Goal: Task Accomplishment & Management: Complete application form

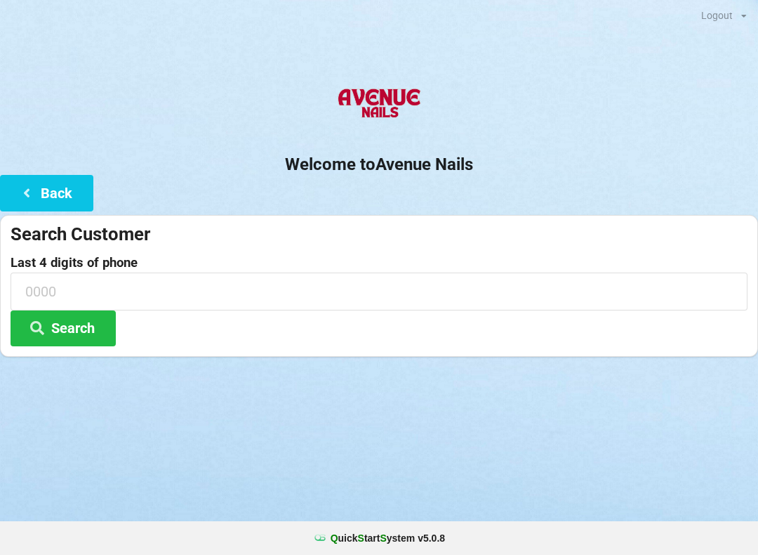
scroll to position [0, 57]
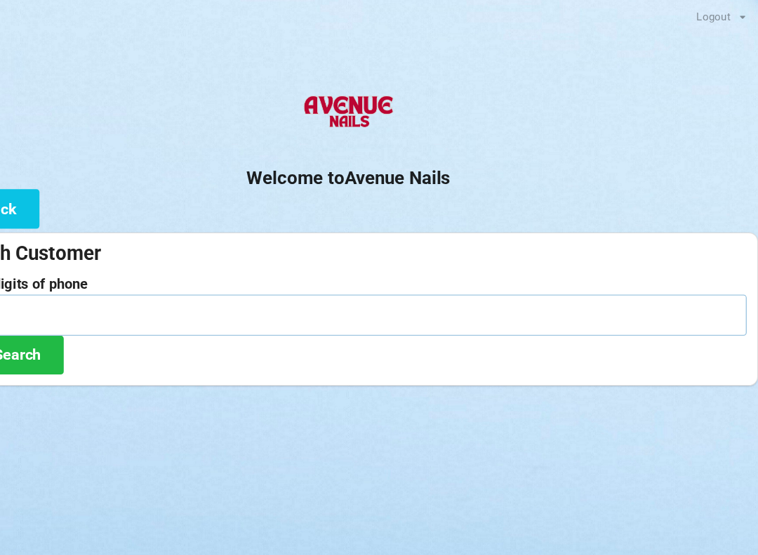
click at [72, 285] on input at bounding box center [379, 290] width 737 height 37
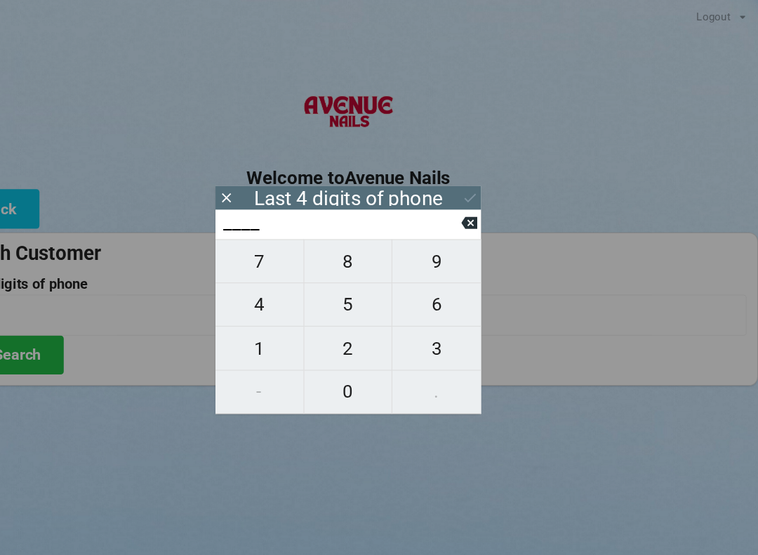
click at [256, 277] on span "4" at bounding box center [296, 281] width 81 height 29
type input "4___"
click at [338, 362] on span "0" at bounding box center [378, 362] width 81 height 29
type input "40__"
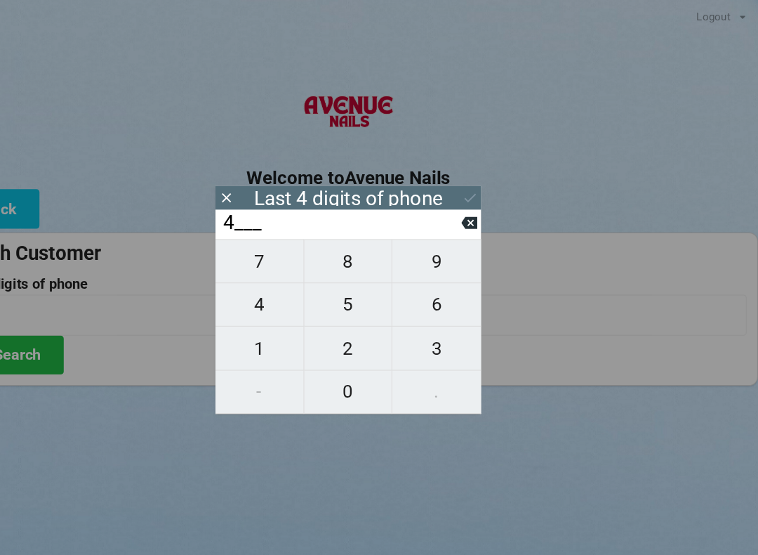
type input "40__"
click at [256, 251] on span "7" at bounding box center [296, 241] width 81 height 29
type input "407_"
click at [256, 234] on button "7" at bounding box center [297, 241] width 82 height 41
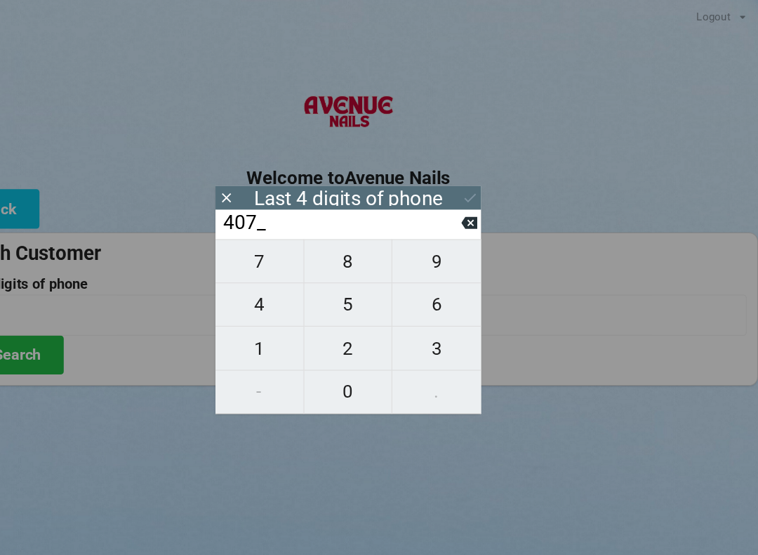
type input "4077"
click at [485, 190] on button at bounding box center [492, 182] width 15 height 19
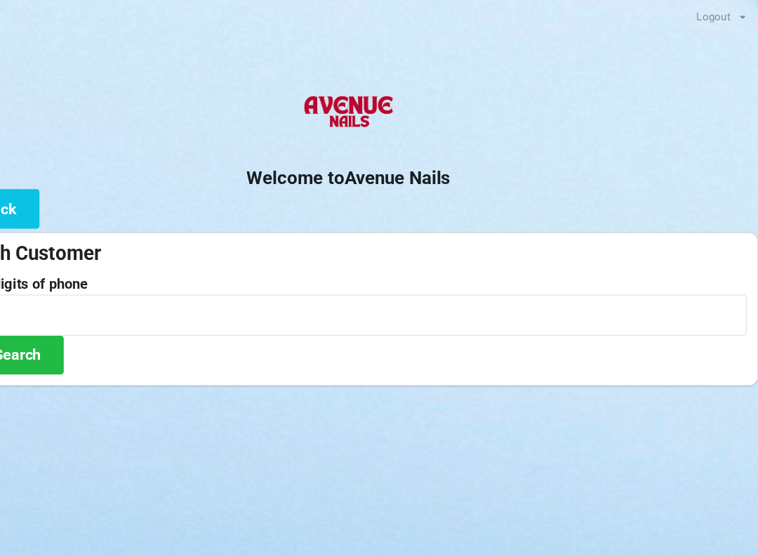
click at [426, 199] on div "Welcome to Avenue Nails Back Search Customer Last 4 digits of phone 4077 Search" at bounding box center [379, 217] width 758 height 280
click at [79, 293] on input "4077" at bounding box center [379, 290] width 737 height 37
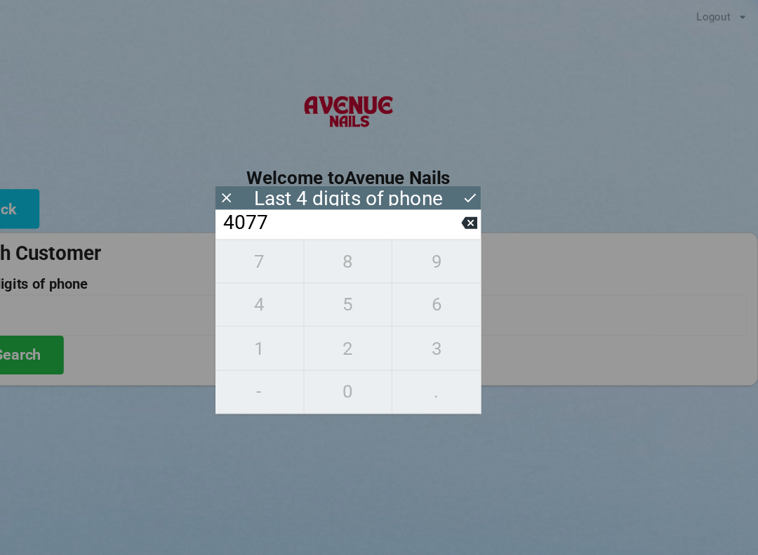
click at [484, 208] on icon at bounding box center [491, 206] width 15 height 11
click at [424, 204] on input "40__" at bounding box center [373, 206] width 222 height 22
click at [484, 204] on icon at bounding box center [491, 206] width 15 height 15
click at [424, 206] on input "4___" at bounding box center [373, 206] width 222 height 22
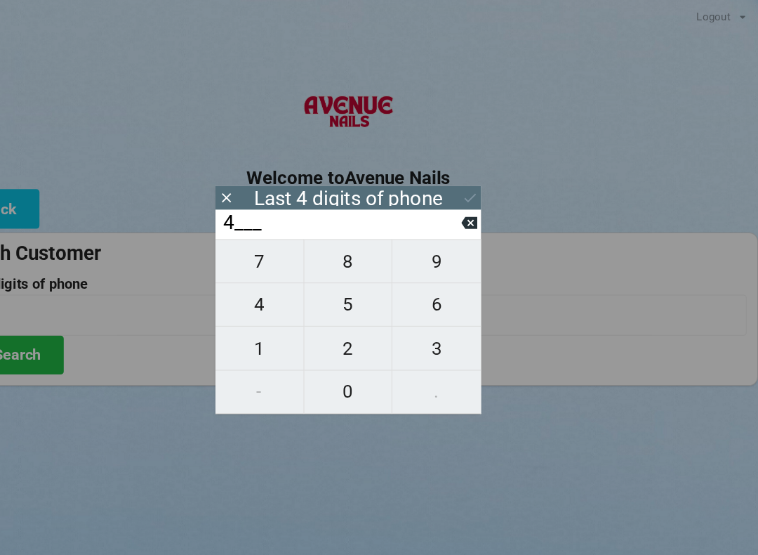
click at [484, 211] on icon at bounding box center [491, 206] width 15 height 15
type input "____"
click at [338, 236] on span "8" at bounding box center [378, 241] width 81 height 29
type input "8___"
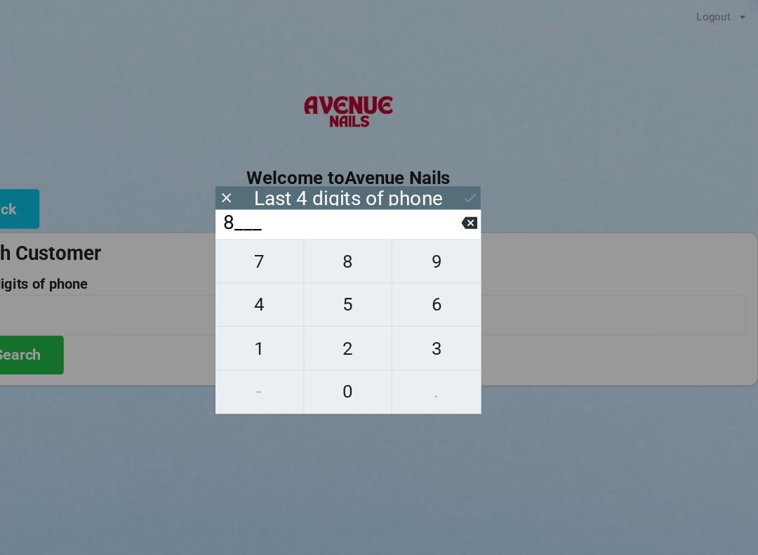
click at [420, 279] on span "6" at bounding box center [461, 281] width 82 height 29
type input "86__"
click at [256, 315] on span "1" at bounding box center [296, 322] width 81 height 29
type input "861_"
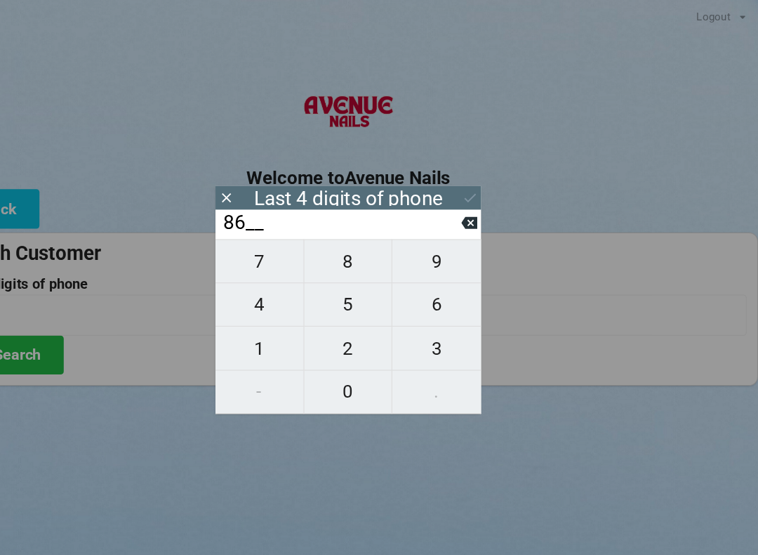
type input "861_"
click at [256, 231] on button "7" at bounding box center [297, 241] width 82 height 41
type input "8617"
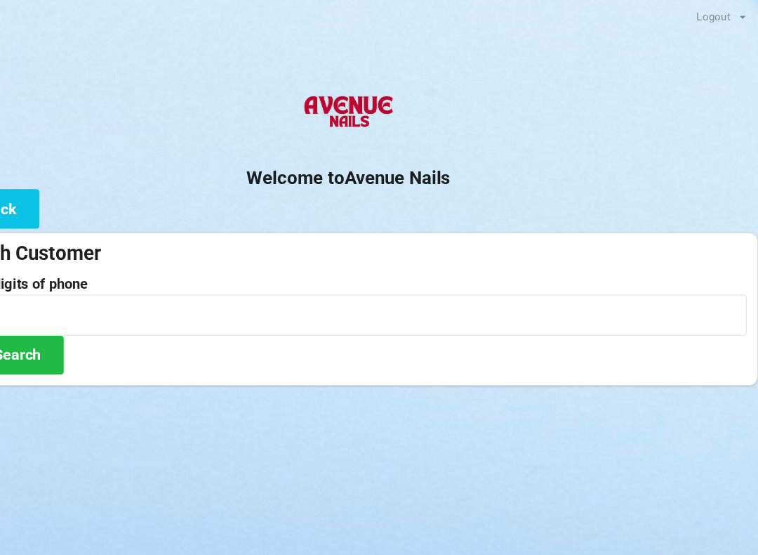
click at [440, 171] on h2 "Welcome to [GEOGRAPHIC_DATA]" at bounding box center [379, 165] width 758 height 22
click at [269, 285] on input "8617" at bounding box center [379, 290] width 737 height 37
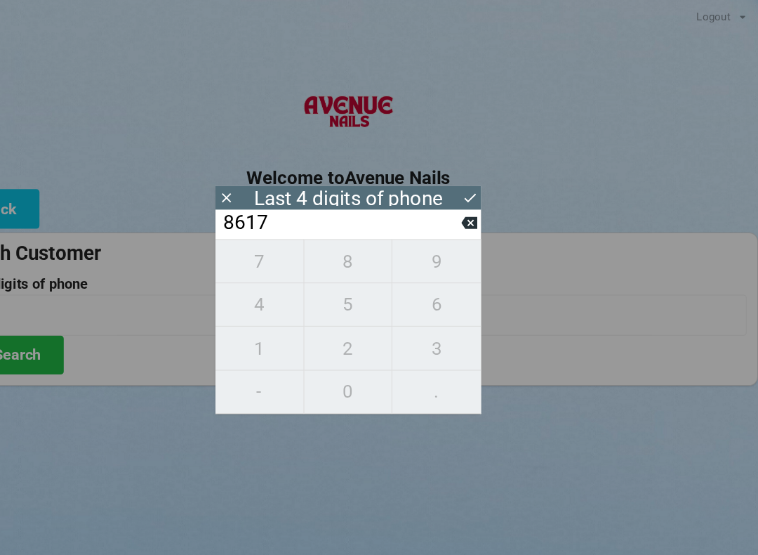
click at [485, 173] on button at bounding box center [492, 182] width 15 height 19
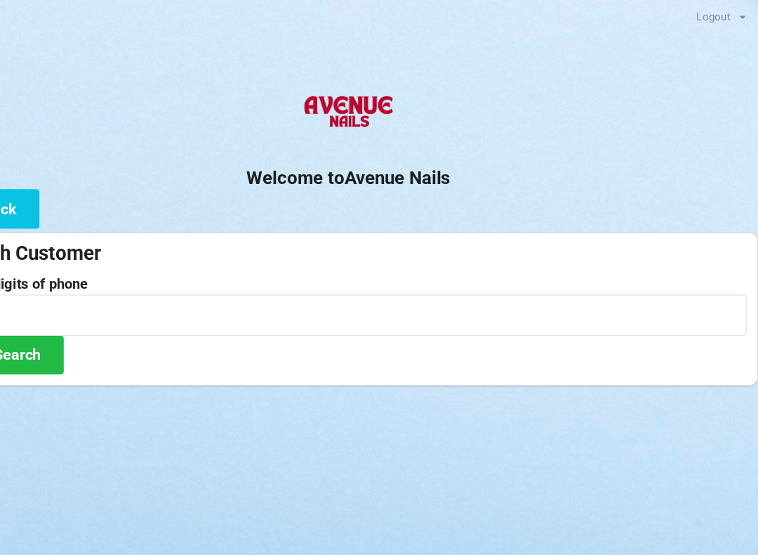
click at [29, 327] on button "Search" at bounding box center [63, 328] width 105 height 36
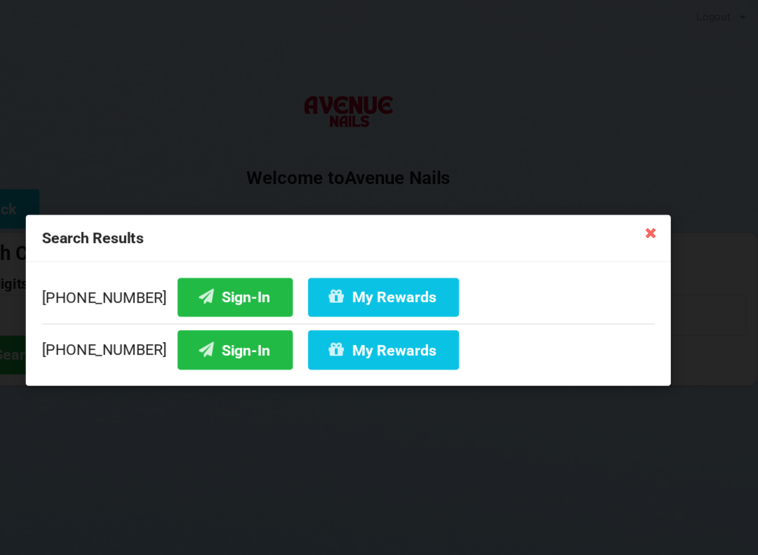
click at [239, 279] on icon at bounding box center [247, 274] width 17 height 12
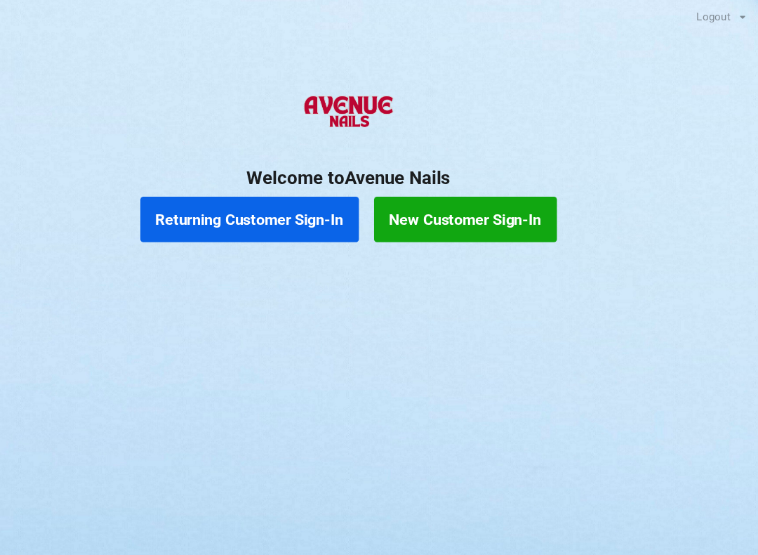
click at [403, 206] on button "New Customer Sign-In" at bounding box center [487, 203] width 169 height 42
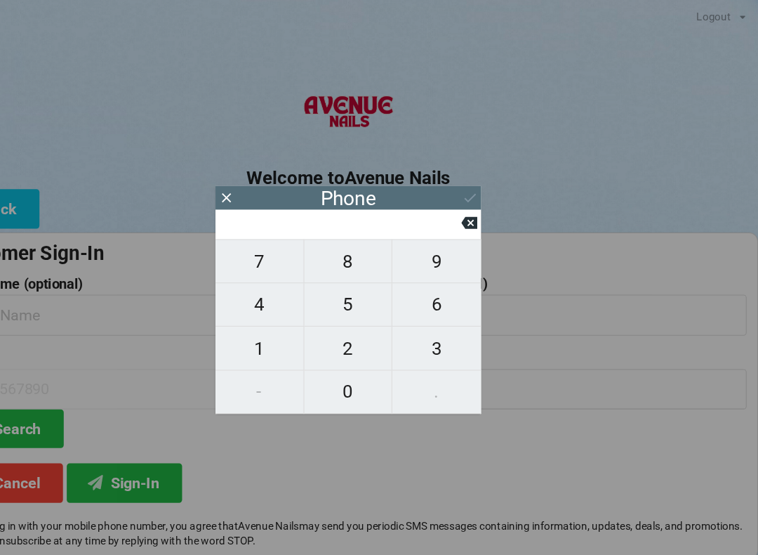
click at [262, 181] on icon at bounding box center [266, 182] width 8 height 8
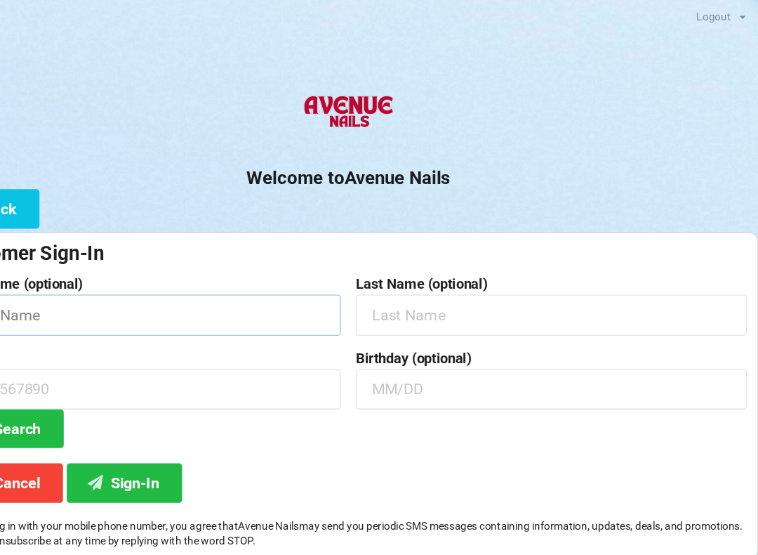
click at [71, 291] on input "text" at bounding box center [192, 290] width 362 height 37
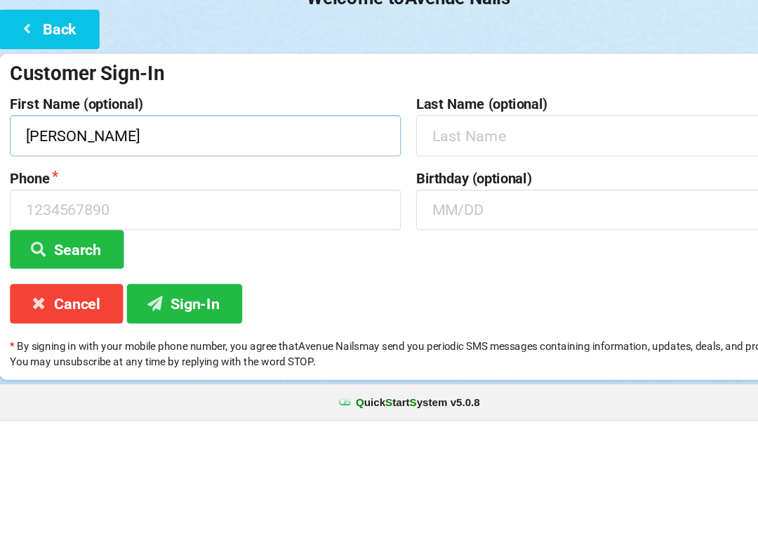
type input "[PERSON_NAME]"
click at [421, 272] on input "text" at bounding box center [567, 290] width 362 height 37
type input "[PERSON_NAME]"
click at [218, 341] on input at bounding box center [192, 359] width 362 height 37
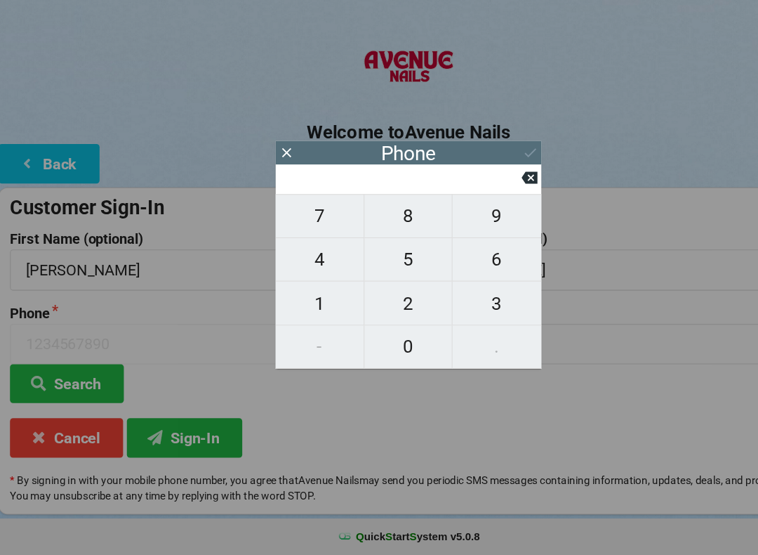
scroll to position [0, 0]
click at [289, 267] on span "4" at bounding box center [296, 281] width 81 height 29
type input "4"
click at [386, 348] on span "0" at bounding box center [378, 362] width 81 height 29
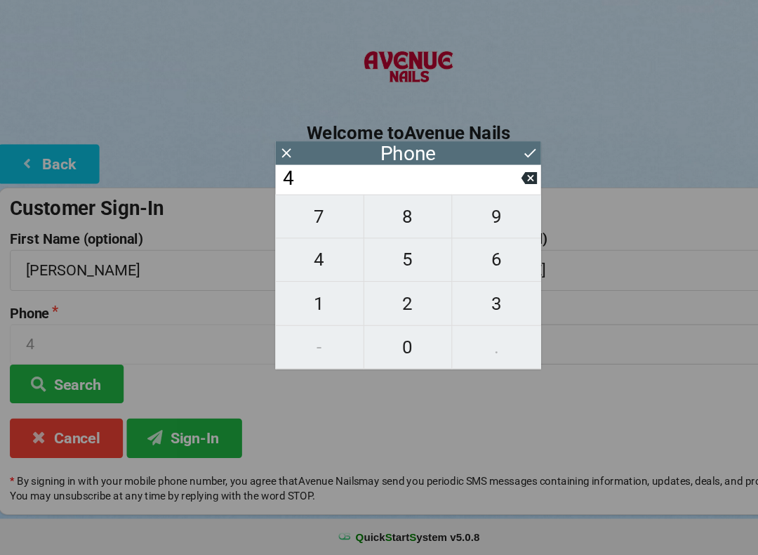
type input "40"
click at [291, 227] on span "7" at bounding box center [296, 241] width 81 height 29
type input "407"
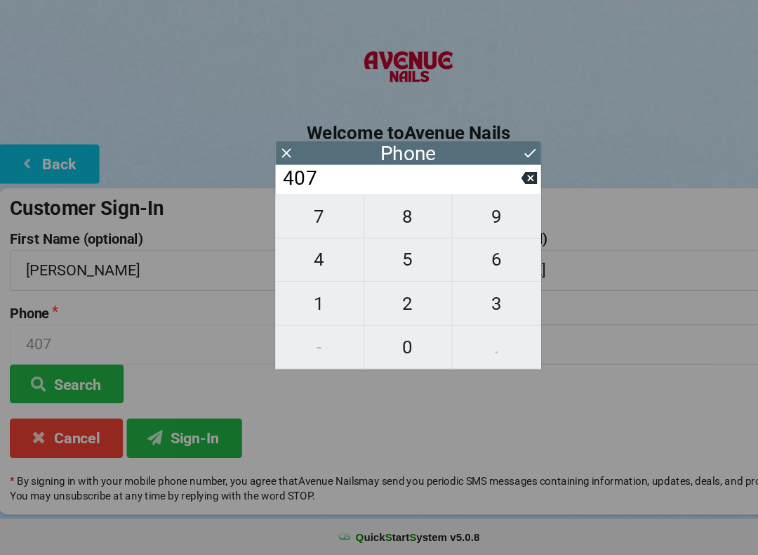
click at [291, 227] on span "7" at bounding box center [296, 241] width 81 height 29
type input "4077"
click at [461, 267] on span "6" at bounding box center [461, 281] width 82 height 29
type input "40776"
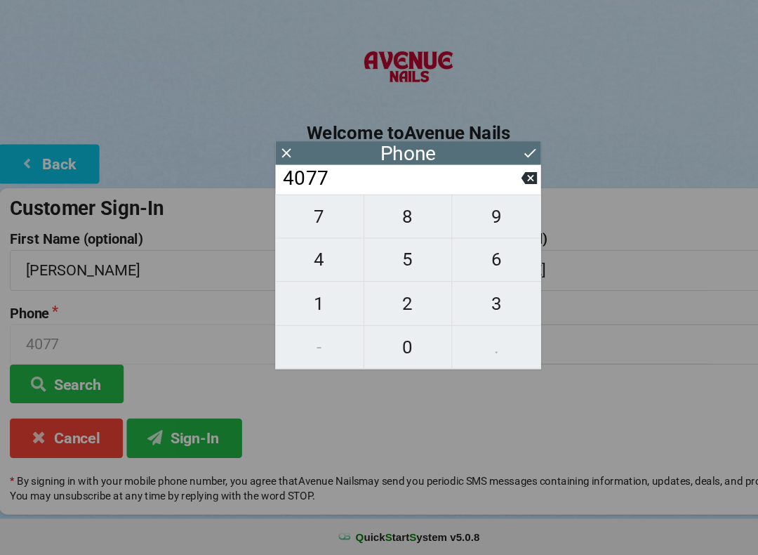
type input "40776"
click at [381, 348] on span "0" at bounding box center [378, 362] width 81 height 29
type input "407760"
click at [491, 201] on icon at bounding box center [491, 206] width 15 height 11
click at [371, 348] on span "0" at bounding box center [378, 362] width 81 height 29
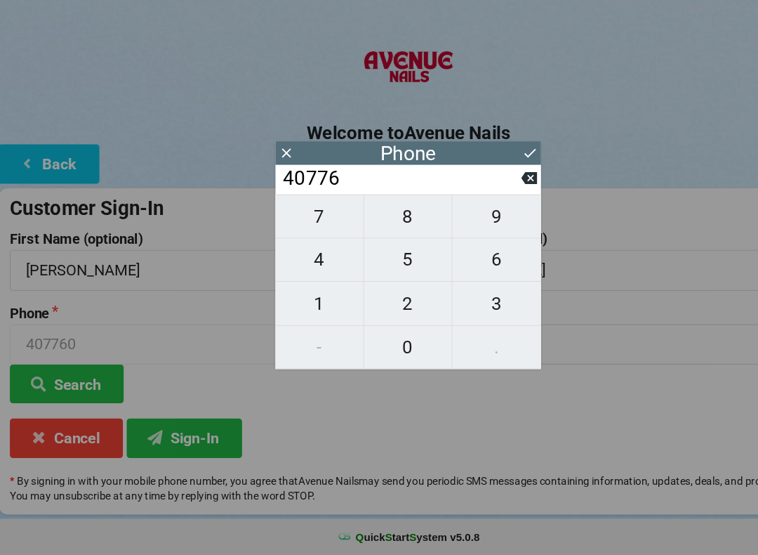
type input "407760"
click at [468, 267] on span "6" at bounding box center [461, 281] width 82 height 29
type input "4077606"
click at [487, 201] on icon at bounding box center [491, 206] width 15 height 11
type input "407760"
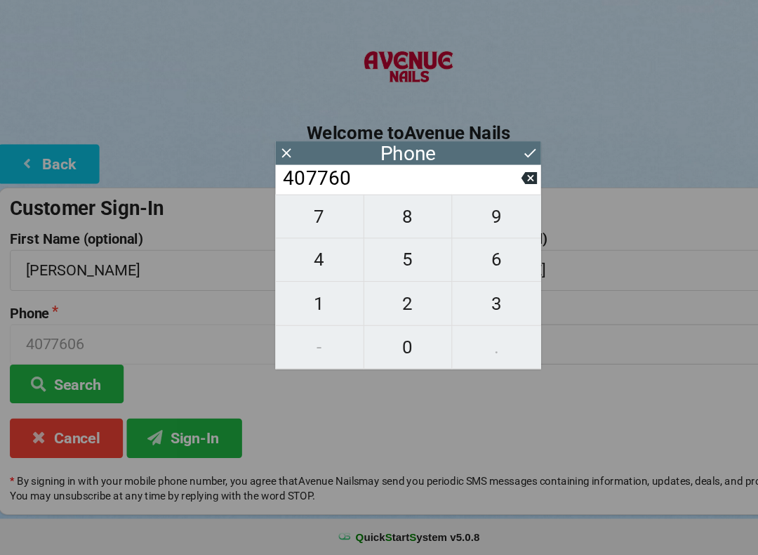
click at [373, 227] on span "8" at bounding box center [378, 241] width 81 height 29
type input "4077608"
click at [470, 267] on span "6" at bounding box center [461, 281] width 82 height 29
type input "40776086"
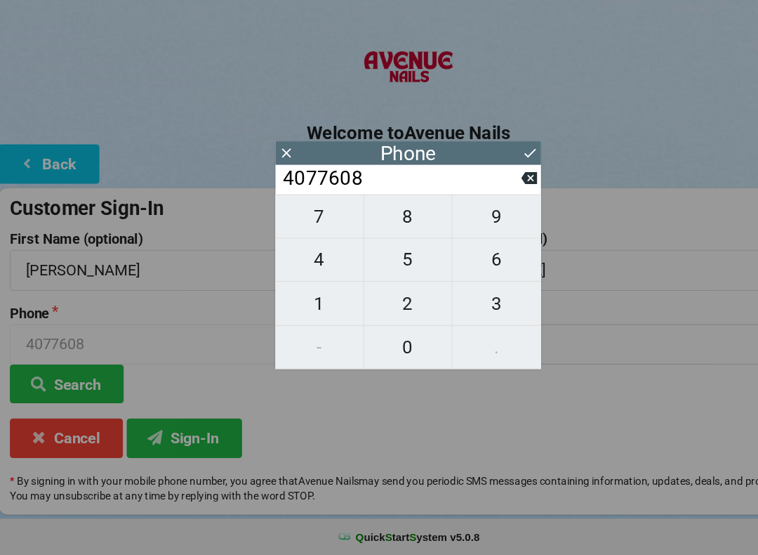
type input "40776086"
click at [291, 308] on span "1" at bounding box center [296, 322] width 81 height 29
type input "407760861"
click at [292, 221] on button "7" at bounding box center [297, 241] width 82 height 41
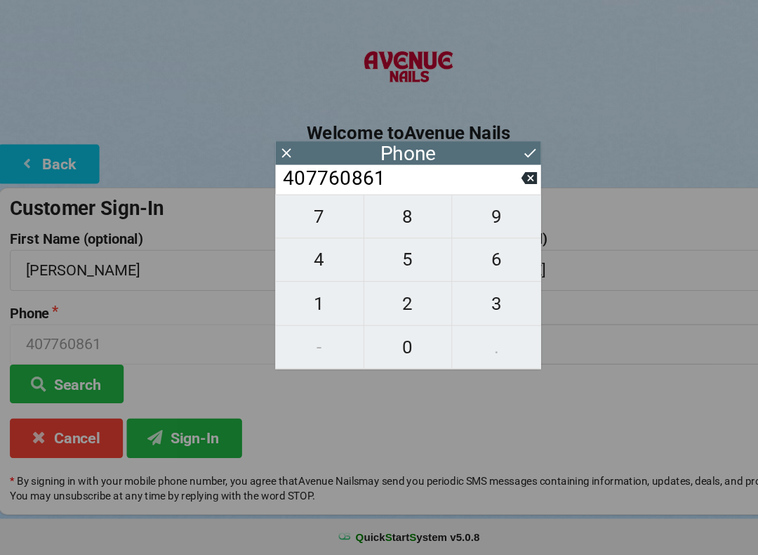
type input "4077608617"
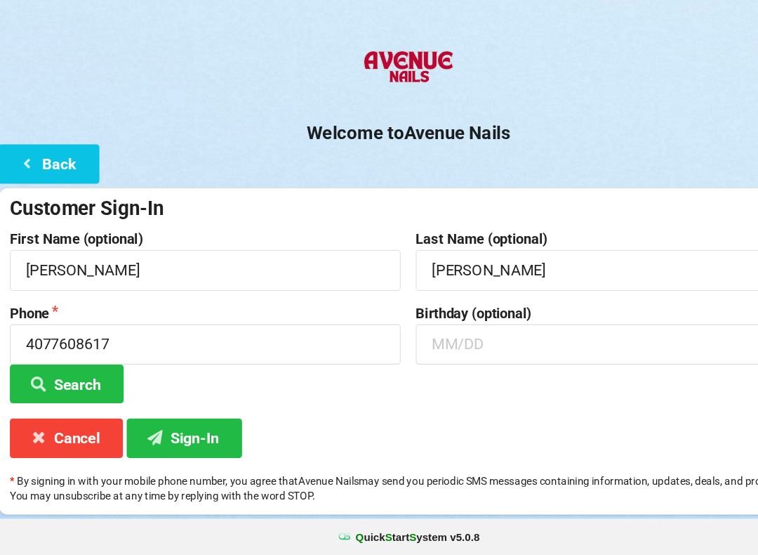
click at [485, 154] on h2 "Welcome to [GEOGRAPHIC_DATA]" at bounding box center [379, 165] width 758 height 22
click at [497, 341] on input "text" at bounding box center [567, 359] width 362 height 37
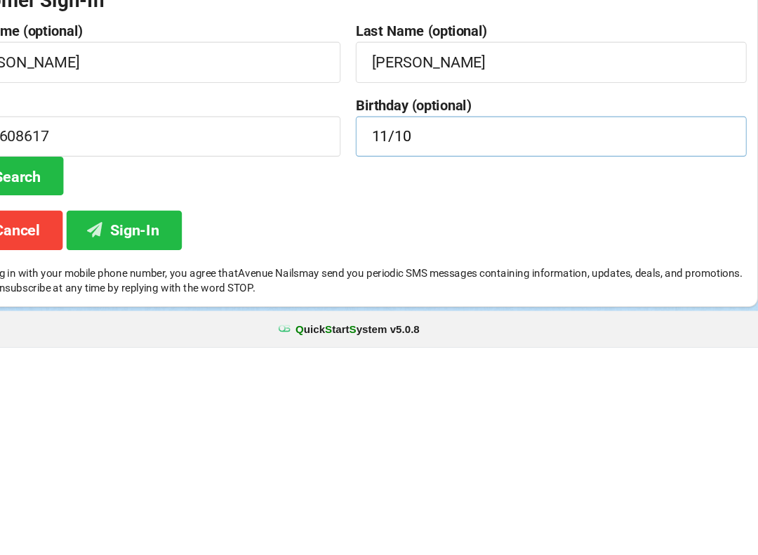
type input "11/10"
click at [11, 378] on button "Search" at bounding box center [63, 396] width 105 height 36
click at [128, 428] on button "Sign-In" at bounding box center [172, 446] width 107 height 36
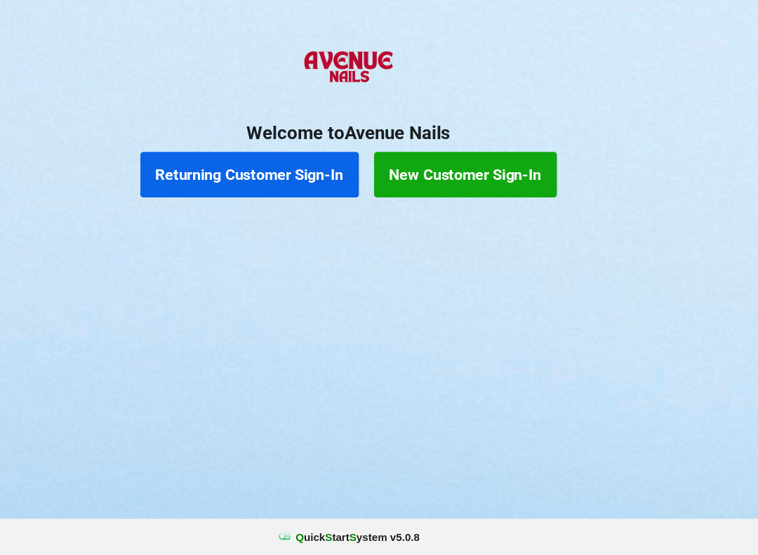
click at [474, 182] on button "New Customer Sign-In" at bounding box center [487, 203] width 169 height 42
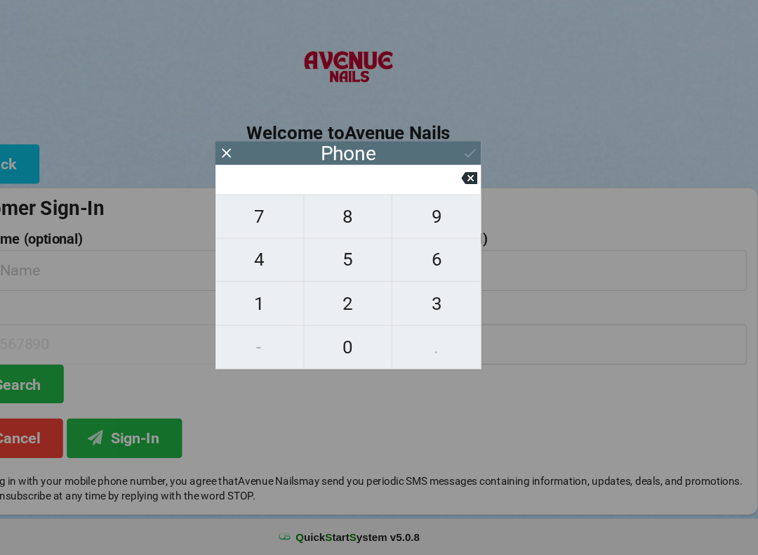
click at [256, 267] on span "4" at bounding box center [296, 281] width 81 height 29
type input "4"
click at [338, 348] on span "0" at bounding box center [378, 362] width 81 height 29
type input "40"
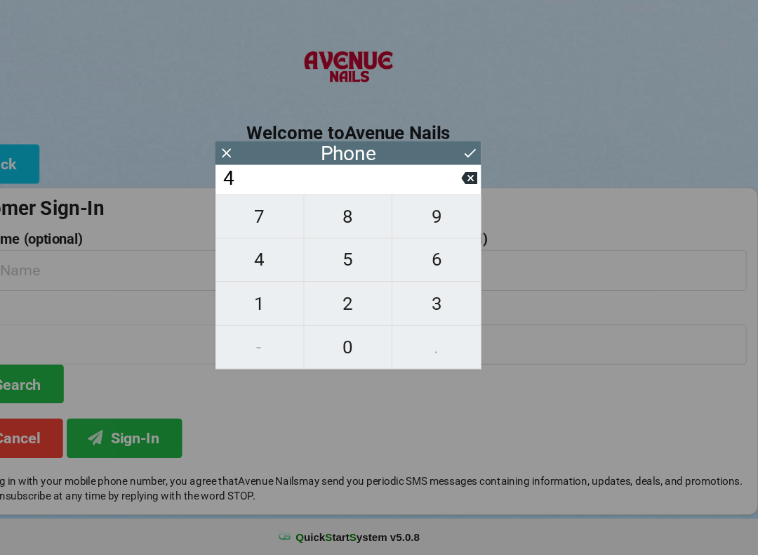
type input "40"
click at [256, 227] on span "7" at bounding box center [296, 241] width 81 height 29
type input "407"
click at [420, 308] on span "3" at bounding box center [461, 322] width 82 height 29
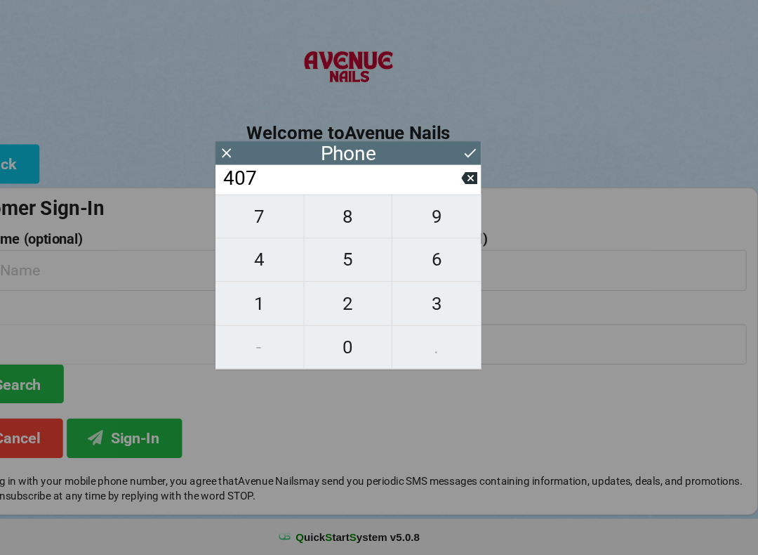
type input "4073"
click at [420, 308] on span "3" at bounding box center [461, 322] width 82 height 29
type input "40733"
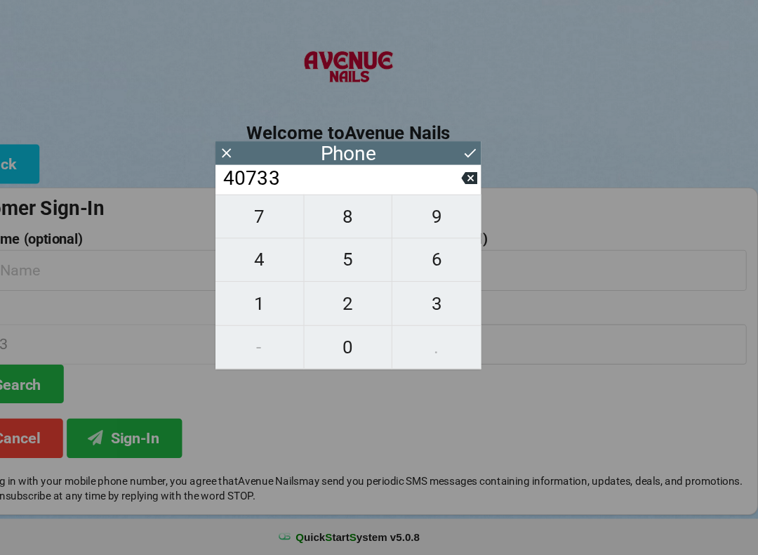
click at [338, 267] on span "5" at bounding box center [378, 281] width 81 height 29
type input "407335"
click at [256, 227] on span "7" at bounding box center [296, 241] width 81 height 29
type input "4073357"
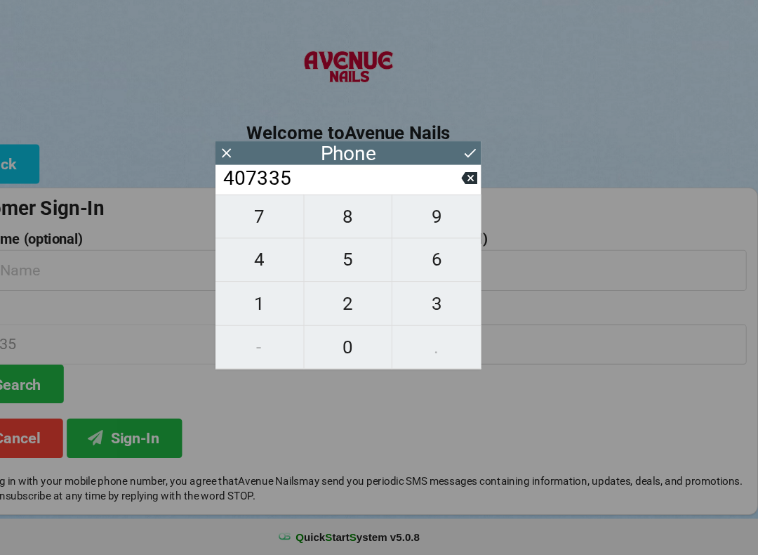
type input "4073357"
click at [338, 348] on span "0" at bounding box center [378, 362] width 81 height 29
type input "40733570"
click at [338, 348] on span "0" at bounding box center [378, 362] width 81 height 29
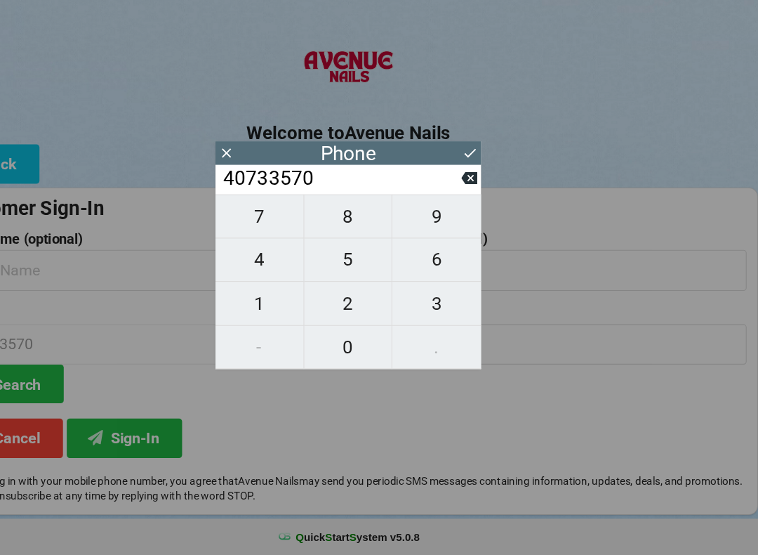
type input "407335700"
click at [256, 267] on span "4" at bounding box center [296, 281] width 81 height 29
type input "4073357004"
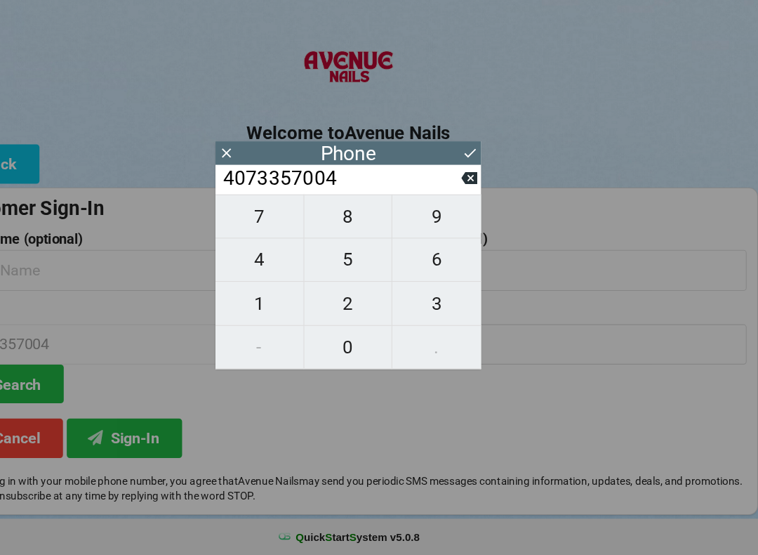
click at [485, 176] on icon at bounding box center [492, 183] width 15 height 15
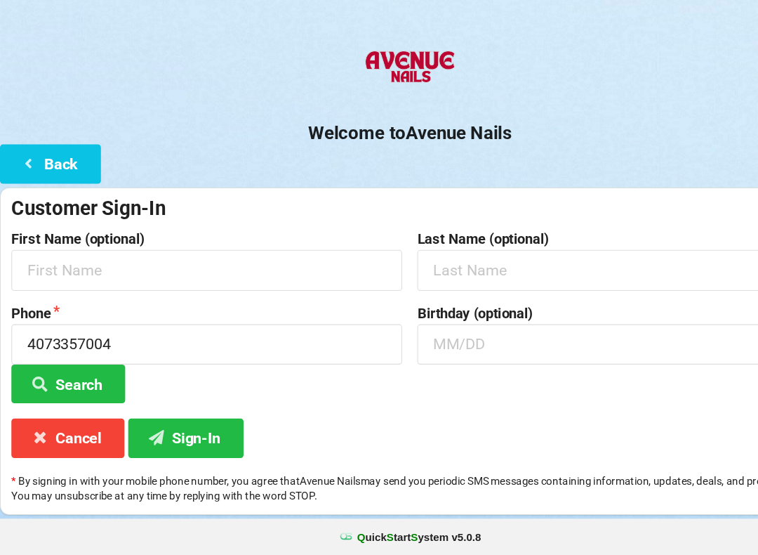
click at [305, 256] on label "First Name (optional)" at bounding box center [192, 263] width 362 height 14
click at [278, 272] on input "text" at bounding box center [192, 290] width 362 height 37
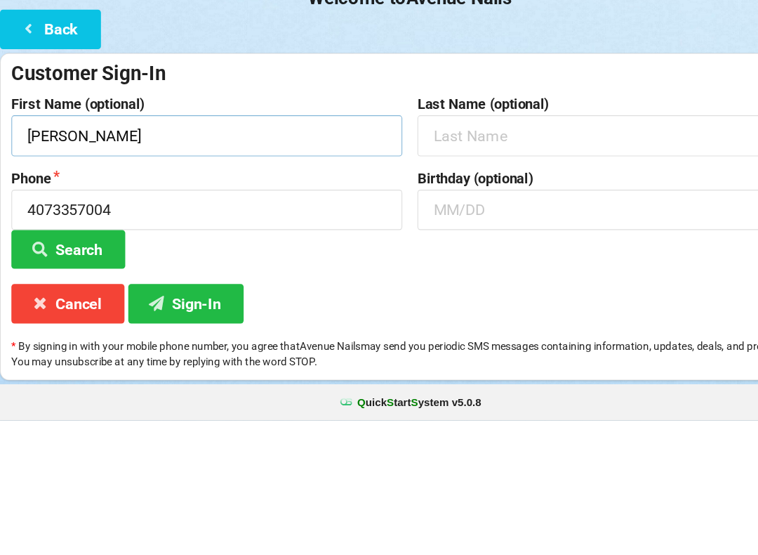
type input "[PERSON_NAME]"
click at [489, 272] on input "text" at bounding box center [567, 290] width 362 height 37
type input "[PERSON_NAME]"
click at [503, 341] on input "text" at bounding box center [567, 359] width 362 height 37
type input "0"
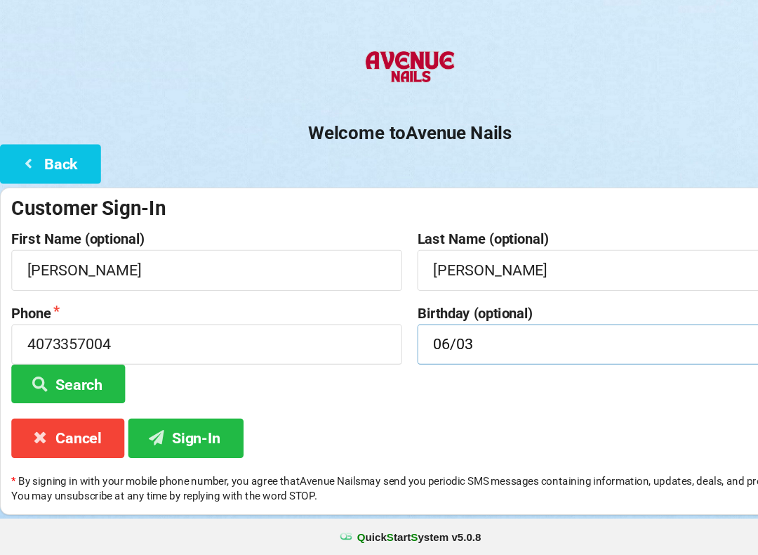
type input "06/03"
click at [203, 428] on button "Sign-In" at bounding box center [172, 446] width 107 height 36
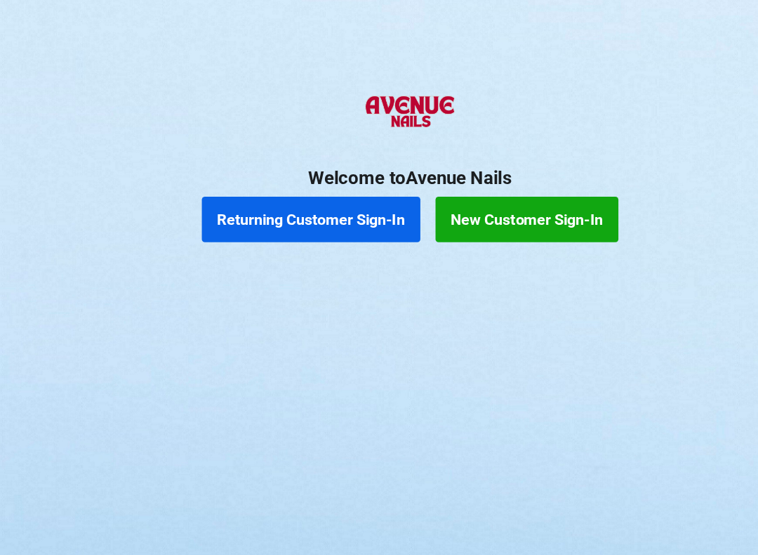
click at [339, 192] on button "Returning Customer Sign-In" at bounding box center [288, 203] width 202 height 42
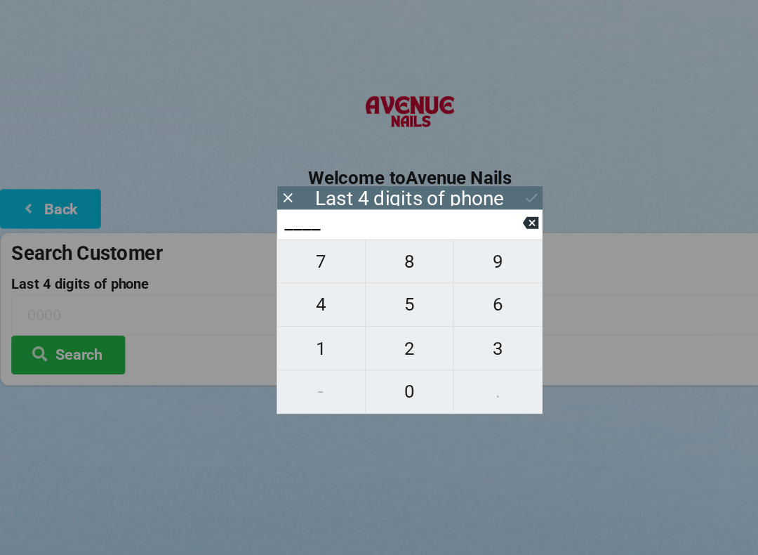
click at [294, 241] on span "7" at bounding box center [296, 241] width 81 height 29
type input "7___"
click at [303, 289] on span "4" at bounding box center [296, 281] width 81 height 29
type input "74__"
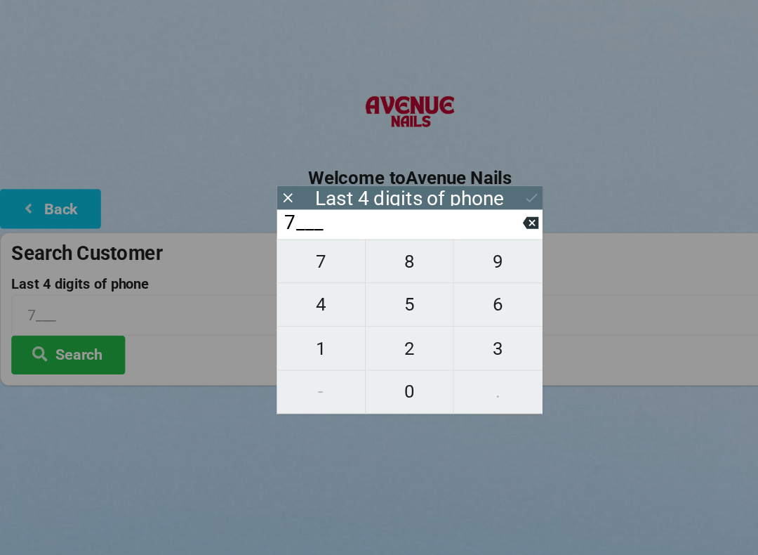
type input "74__"
click at [379, 312] on span "2" at bounding box center [378, 322] width 81 height 29
type input "742_"
click at [376, 278] on span "5" at bounding box center [378, 281] width 81 height 29
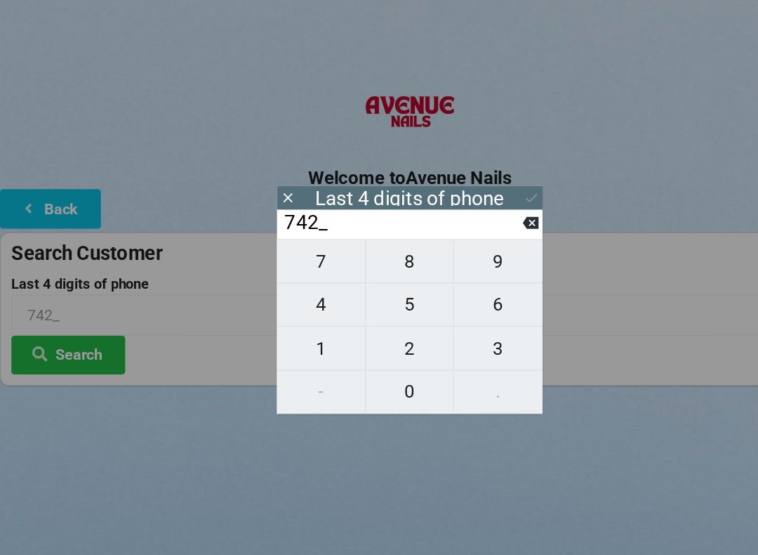
type input "7425"
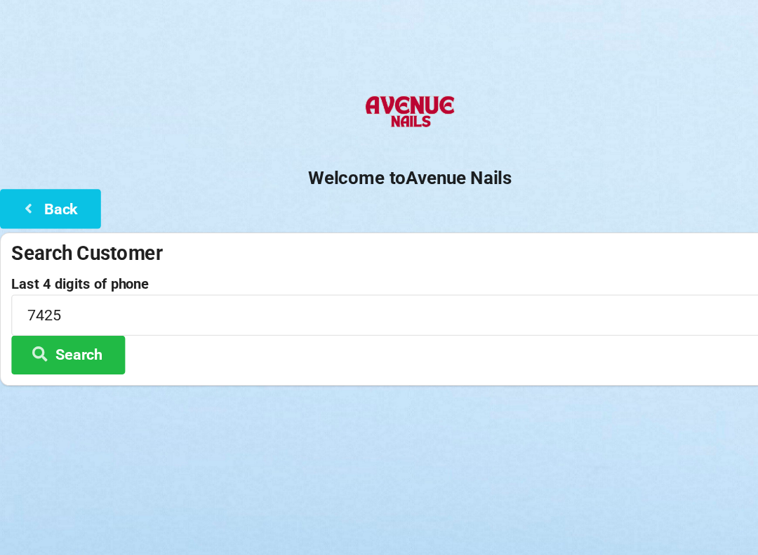
click at [164, 437] on div "Logout Logout Sign-In Welcome to Avenue Nails Back Search Customer Last 4 digit…" at bounding box center [379, 277] width 758 height 555
click at [64, 321] on button "Search" at bounding box center [63, 328] width 105 height 36
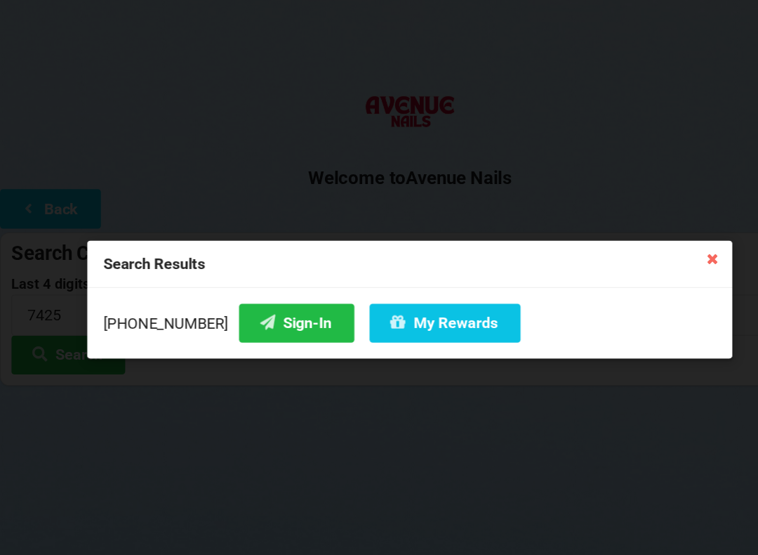
click at [650, 235] on icon at bounding box center [659, 239] width 22 height 22
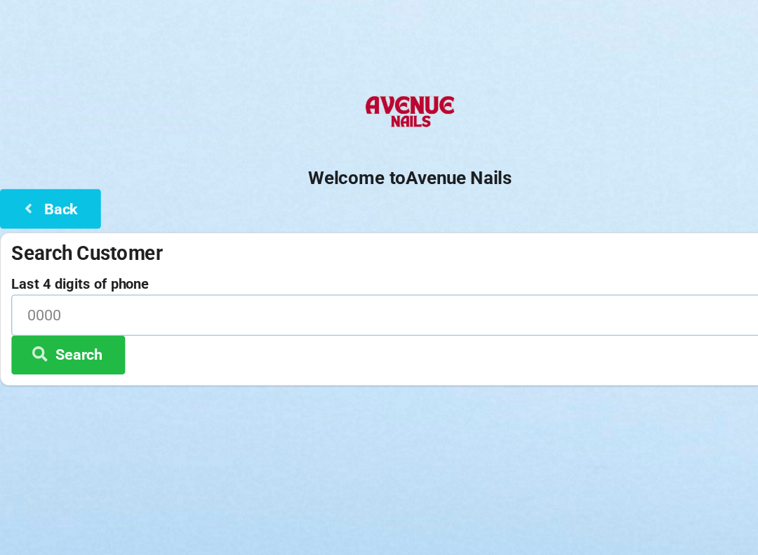
click at [237, 281] on input at bounding box center [379, 290] width 737 height 37
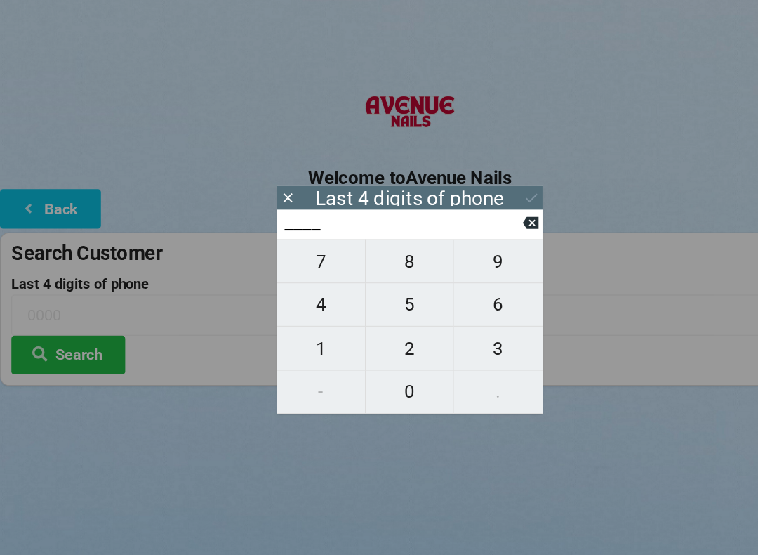
click at [294, 244] on span "7" at bounding box center [296, 241] width 81 height 29
type input "7___"
click at [313, 284] on span "4" at bounding box center [296, 281] width 81 height 29
type input "74__"
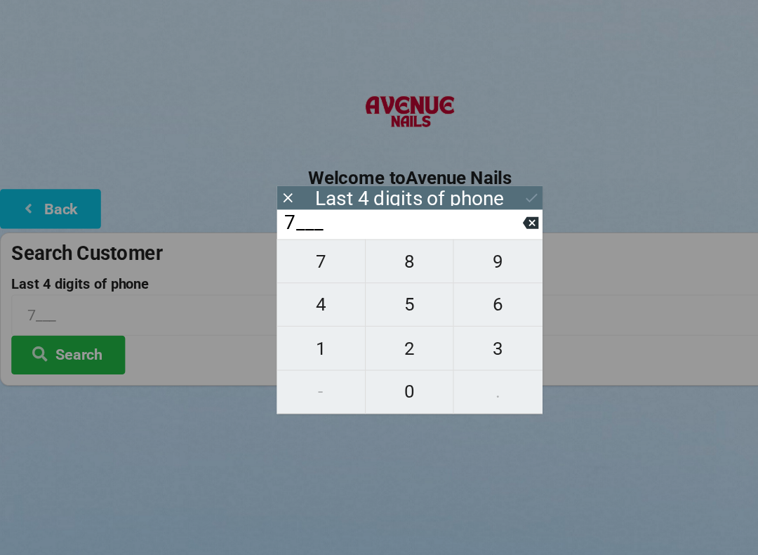
type input "74__"
click at [392, 324] on span "2" at bounding box center [378, 322] width 81 height 29
type input "742_"
click at [390, 285] on span "5" at bounding box center [378, 281] width 81 height 29
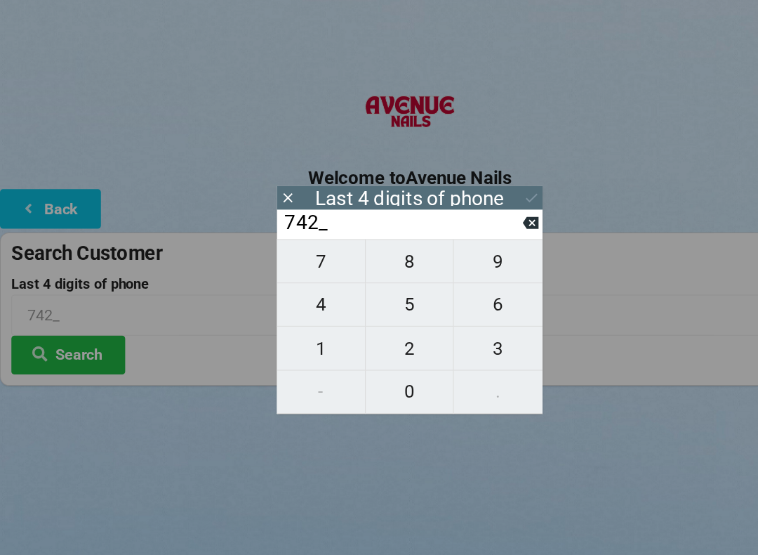
type input "7425"
click at [79, 328] on button "Search" at bounding box center [63, 328] width 105 height 36
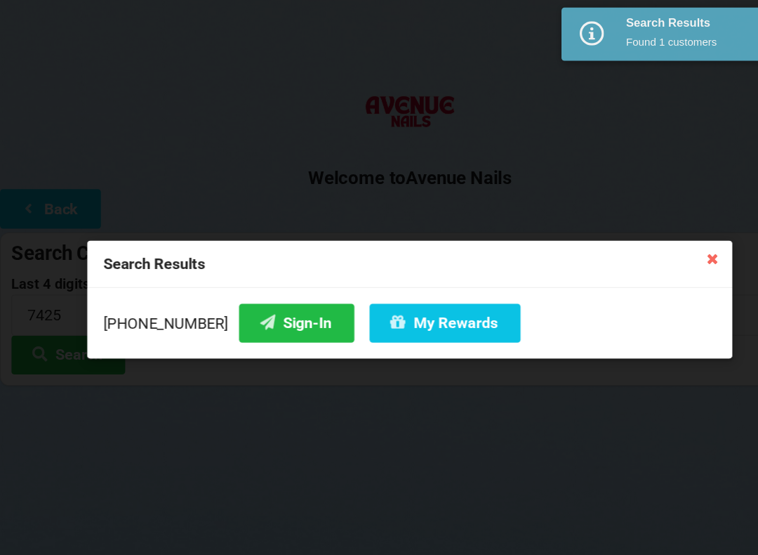
click at [667, 223] on div "Search Results" at bounding box center [379, 245] width 597 height 44
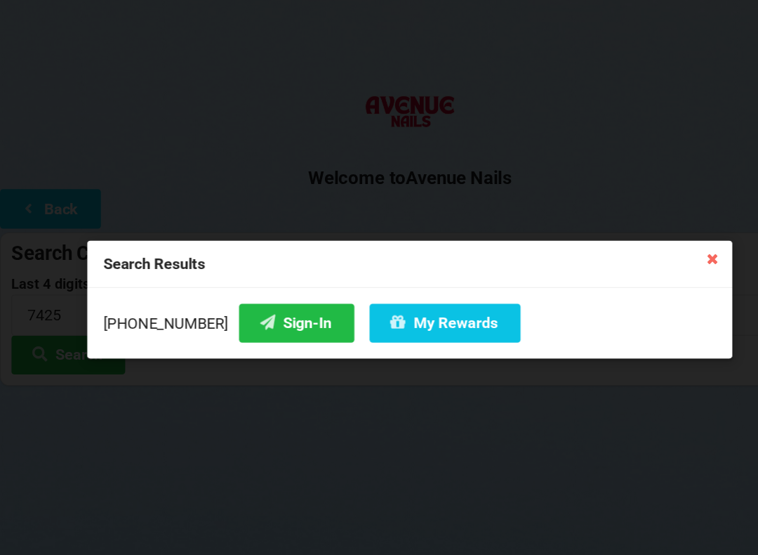
click at [651, 237] on icon at bounding box center [659, 239] width 22 height 22
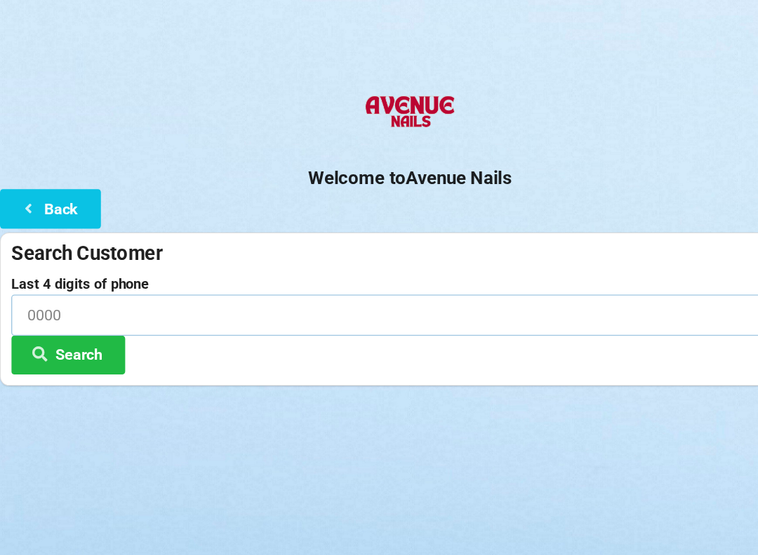
click at [149, 284] on input at bounding box center [379, 290] width 737 height 37
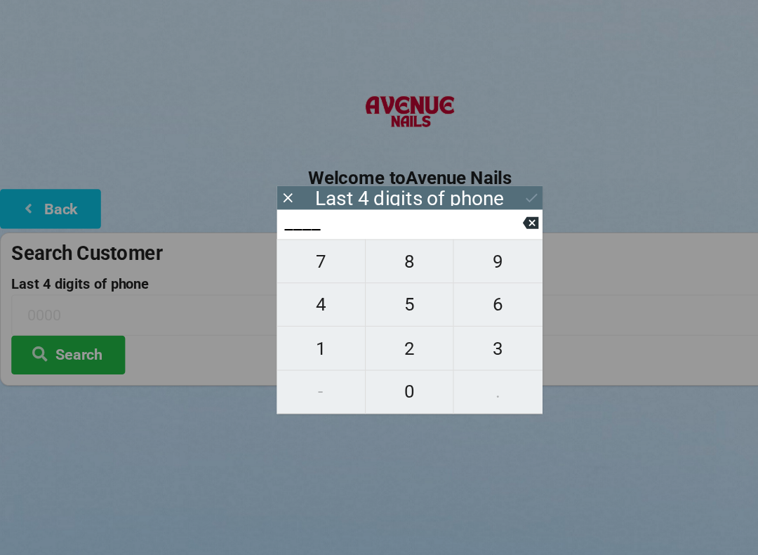
click at [296, 287] on span "4" at bounding box center [296, 281] width 81 height 29
type input "4___"
click at [379, 367] on span "0" at bounding box center [378, 362] width 81 height 29
type input "40__"
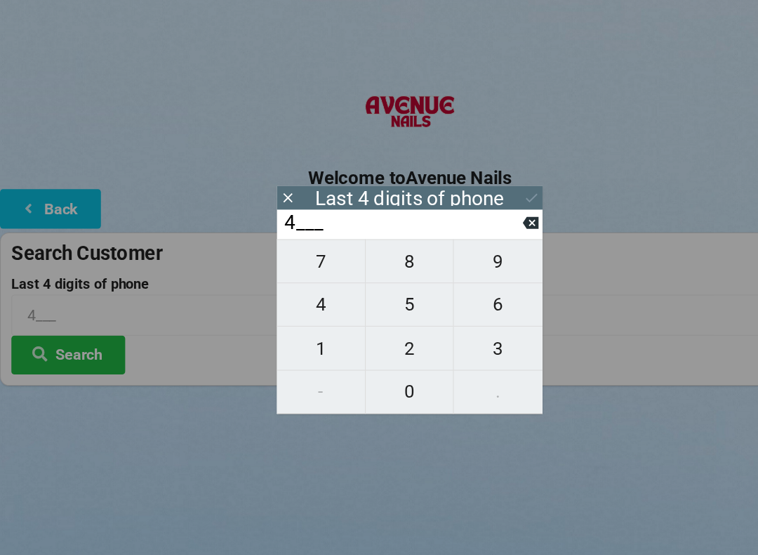
type input "40__"
click at [302, 240] on span "7" at bounding box center [296, 241] width 81 height 29
type input "407_"
click at [301, 277] on span "4" at bounding box center [296, 281] width 81 height 29
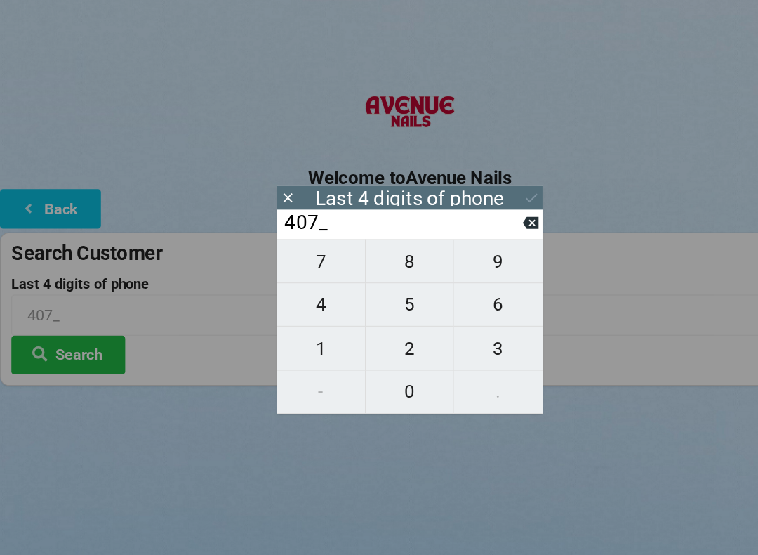
type input "4074"
click at [484, 208] on icon at bounding box center [491, 206] width 15 height 15
type input "407_"
click at [479, 202] on input "407_" at bounding box center [373, 206] width 222 height 22
click at [477, 204] on input "407_" at bounding box center [373, 206] width 222 height 22
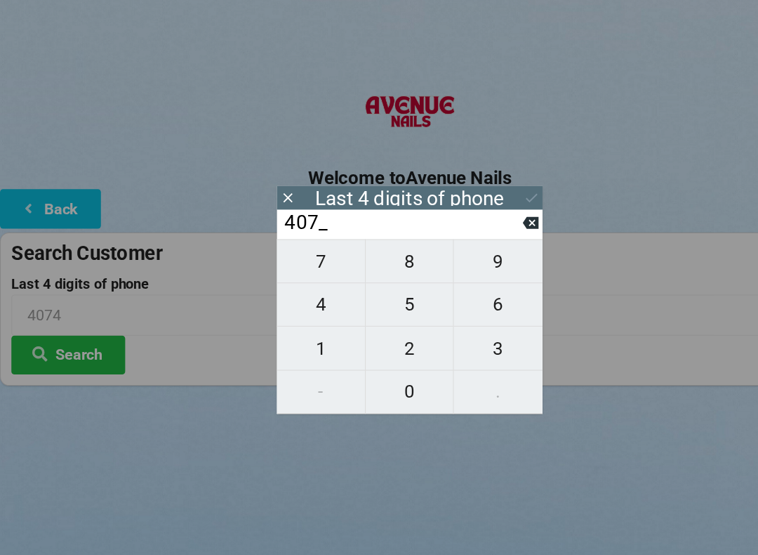
click at [478, 206] on input "407_" at bounding box center [373, 206] width 222 height 22
click at [480, 207] on input "407_" at bounding box center [373, 206] width 222 height 22
click at [477, 209] on input "407_" at bounding box center [373, 206] width 222 height 22
click at [273, 180] on icon at bounding box center [266, 183] width 15 height 15
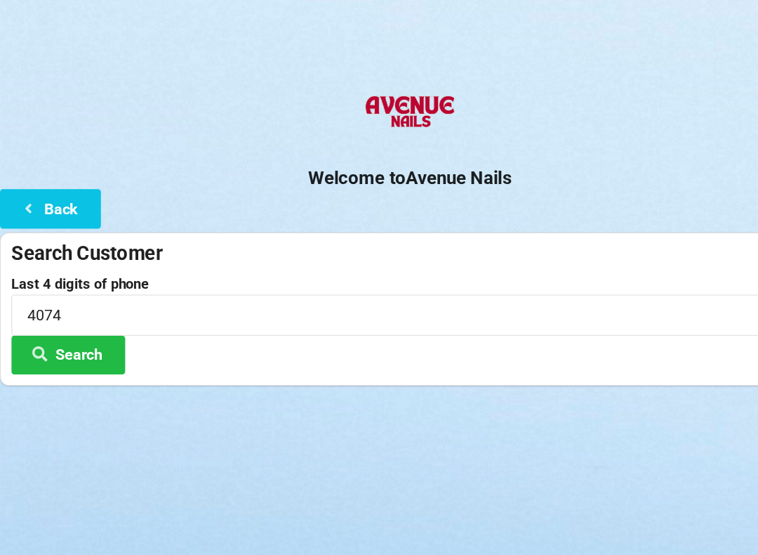
click at [41, 190] on button "Back" at bounding box center [46, 193] width 93 height 36
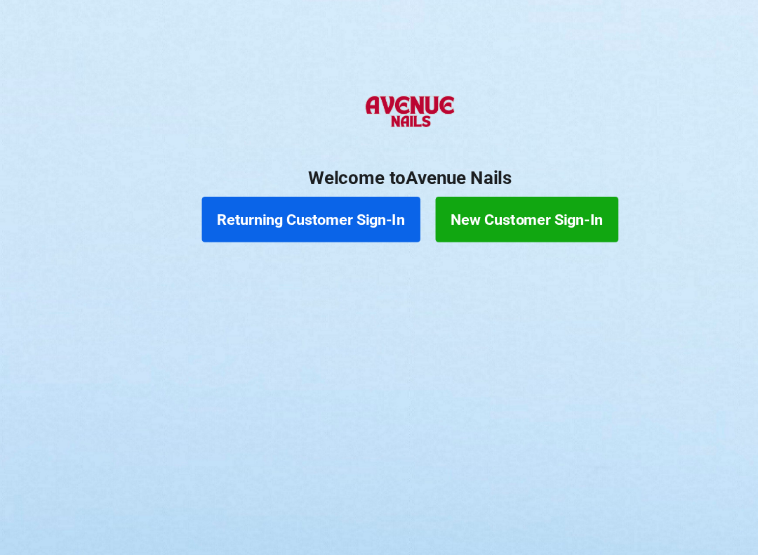
click at [303, 211] on button "Returning Customer Sign-In" at bounding box center [288, 203] width 202 height 42
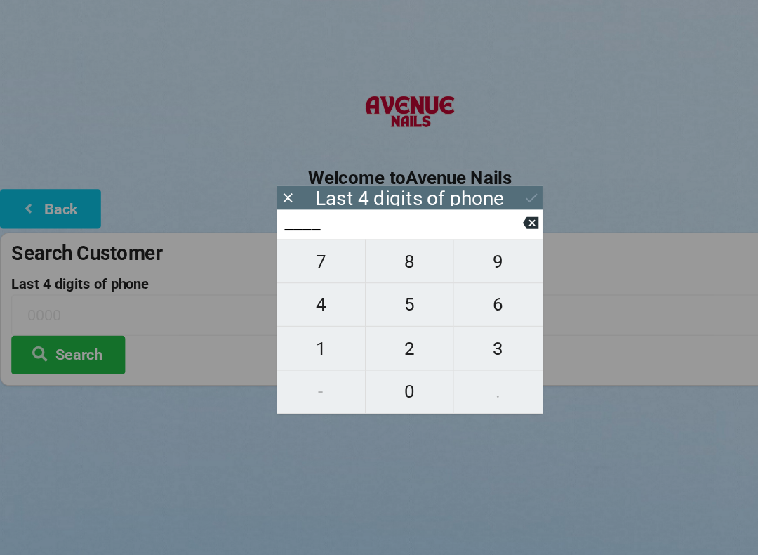
click at [301, 240] on span "7" at bounding box center [296, 241] width 81 height 29
type input "7___"
click at [301, 284] on span "4" at bounding box center [296, 281] width 81 height 29
type input "74__"
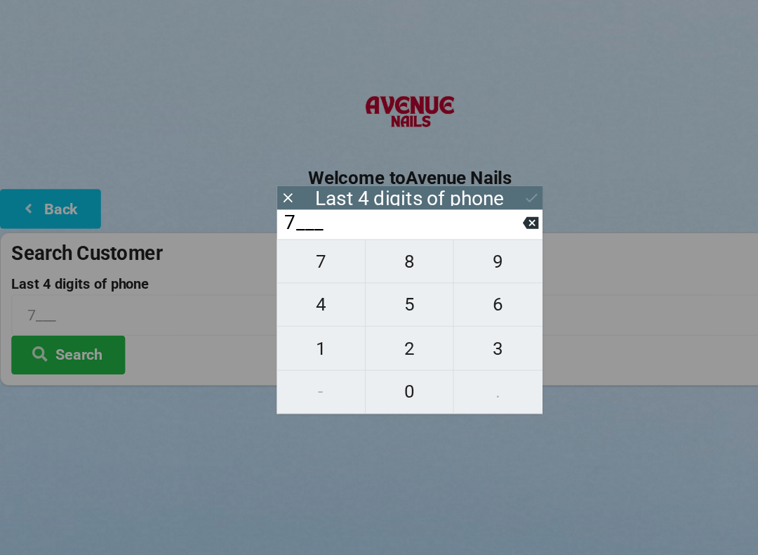
type input "74__"
click at [395, 331] on span "2" at bounding box center [378, 322] width 81 height 29
type input "742_"
click at [388, 268] on button "5" at bounding box center [379, 282] width 82 height 40
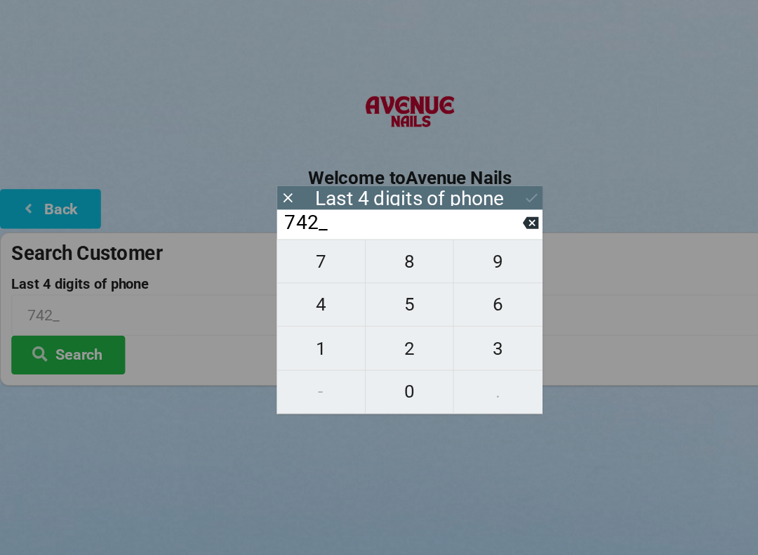
type input "7425"
click at [81, 331] on button "Search" at bounding box center [63, 328] width 105 height 36
